Goal: Task Accomplishment & Management: Manage account settings

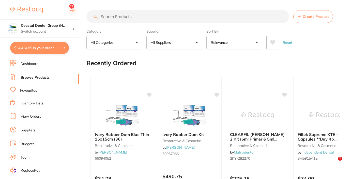
checkbox input "true"
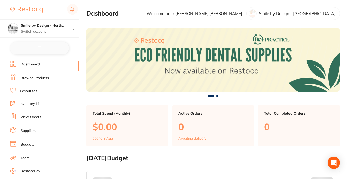
checkbox input "false"
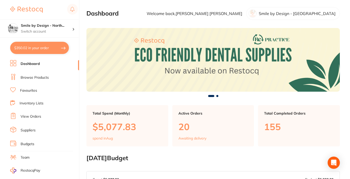
click at [31, 129] on link "Suppliers" at bounding box center [28, 130] width 15 height 5
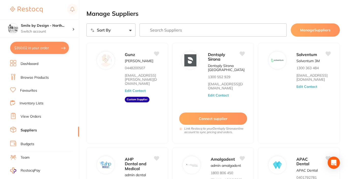
click at [240, 33] on input "search" at bounding box center [213, 29] width 147 height 13
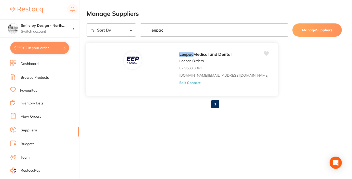
type input "leepac"
click at [186, 83] on button "Edit Contact" at bounding box center [189, 82] width 21 height 4
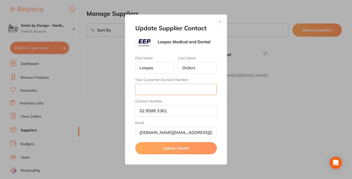
click at [152, 93] on input "Your Customer Account Number" at bounding box center [175, 89] width 81 height 11
paste input "1288"
type input "1288"
click at [195, 147] on button "Update Details" at bounding box center [175, 148] width 81 height 12
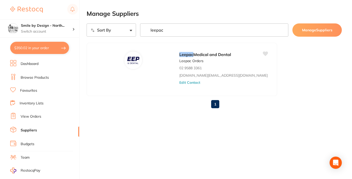
checkbox input "true"
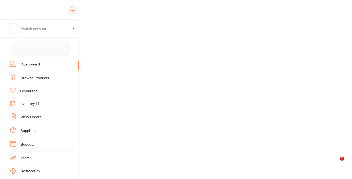
checkbox input "false"
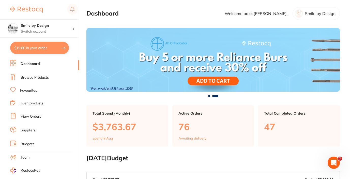
click at [31, 130] on link "Suppliers" at bounding box center [28, 130] width 15 height 5
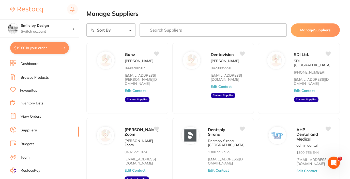
click at [180, 28] on input "search" at bounding box center [213, 29] width 147 height 13
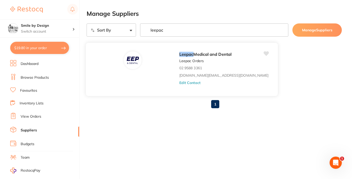
type input "leepac"
click at [183, 85] on button "Edit Contact" at bounding box center [189, 82] width 21 height 4
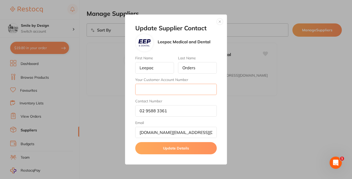
click at [162, 91] on input "Your Customer Account Number" at bounding box center [175, 89] width 81 height 11
paste input "1258"
type input "1258"
click at [194, 152] on button "Update Details" at bounding box center [175, 148] width 81 height 12
